Goal: Check status

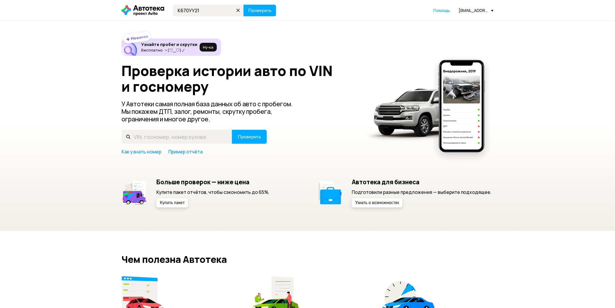
type input "К670УУ21"
click at [244, 5] on button "Проверить" at bounding box center [260, 11] width 33 height 12
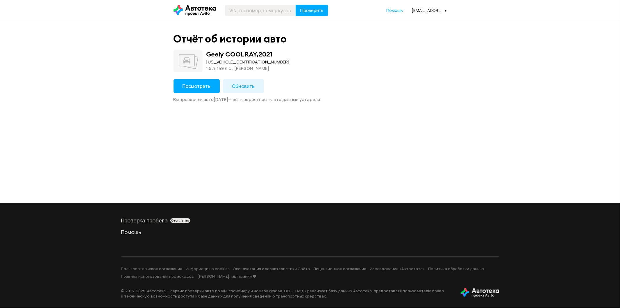
click at [205, 83] on span "Посмотреть" at bounding box center [197, 86] width 28 height 6
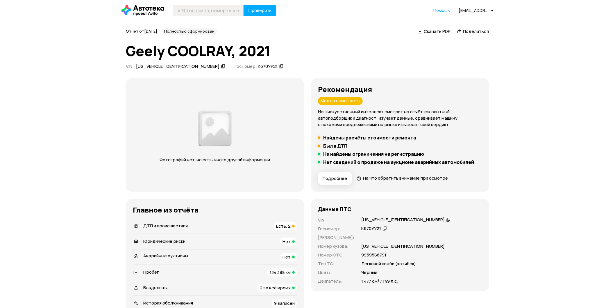
scroll to position [97, 0]
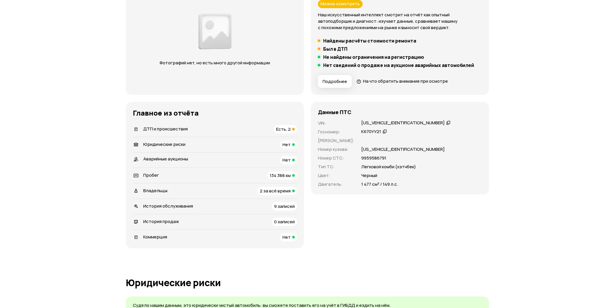
click at [372, 122] on div "[US_VEHICLE_IDENTIFICATION_NUMBER]" at bounding box center [403, 123] width 83 height 6
click at [376, 118] on div "Данные ПТС VIN : [US_VEHICLE_IDENTIFICATION_NUMBER]   Госномер : К670УУ21   Ном…" at bounding box center [400, 148] width 178 height 92
click at [378, 122] on div "[US_VEHICLE_IDENTIFICATION_NUMBER]" at bounding box center [403, 123] width 83 height 6
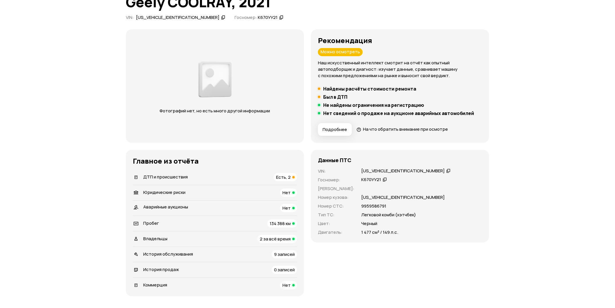
scroll to position [0, 0]
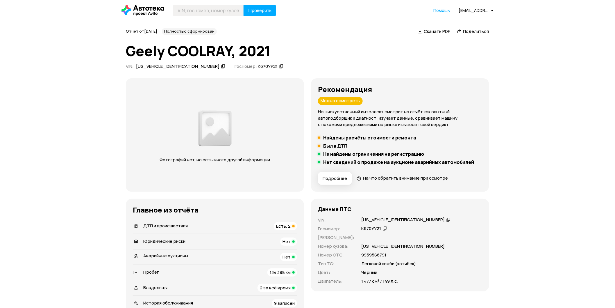
click at [159, 63] on div "[US_VEHICLE_IDENTIFICATION_NUMBER]" at bounding box center [177, 66] width 83 height 6
